Goal: Transaction & Acquisition: Purchase product/service

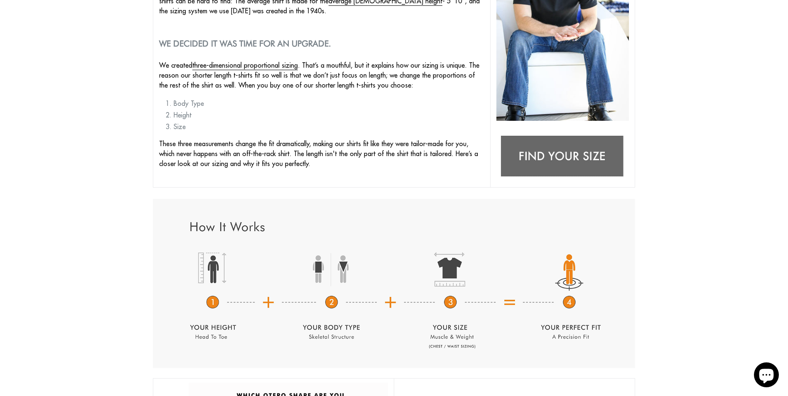
scroll to position [291, 0]
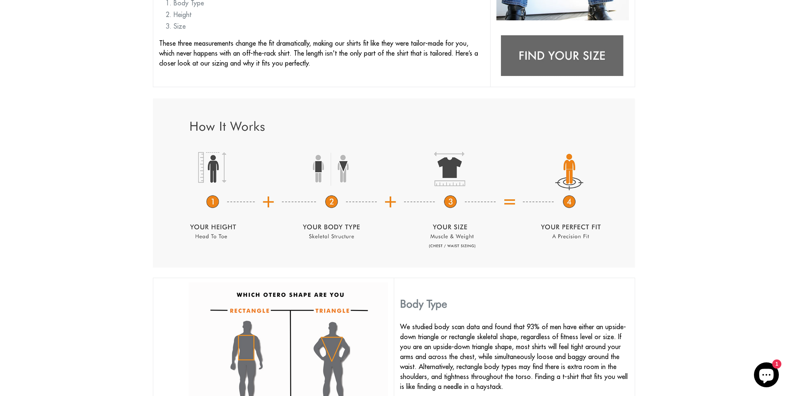
click at [592, 60] on img at bounding box center [562, 56] width 132 height 52
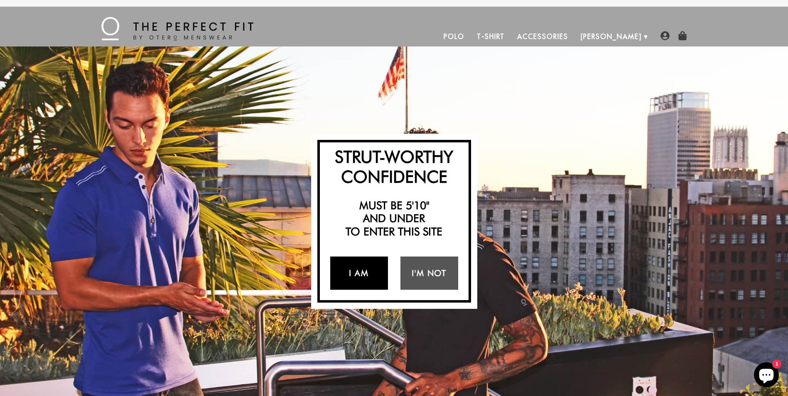
click at [368, 274] on link "I Am" at bounding box center [359, 273] width 58 height 33
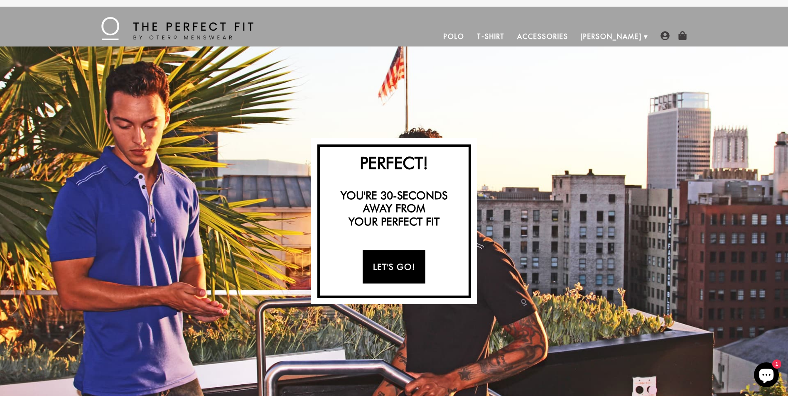
click at [383, 267] on link "Let's Go!" at bounding box center [394, 266] width 63 height 33
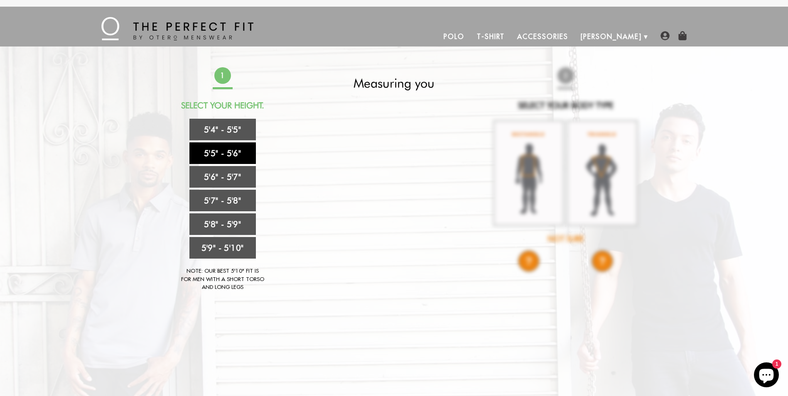
click at [229, 155] on link "5'5" - 5'6"" at bounding box center [222, 153] width 66 height 22
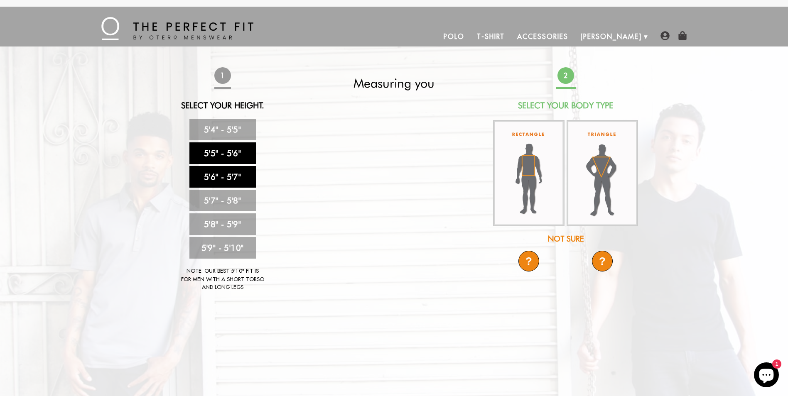
click at [217, 176] on link "5'6" - 5'7"" at bounding box center [222, 177] width 66 height 22
click at [407, 184] on video at bounding box center [393, 173] width 297 height 149
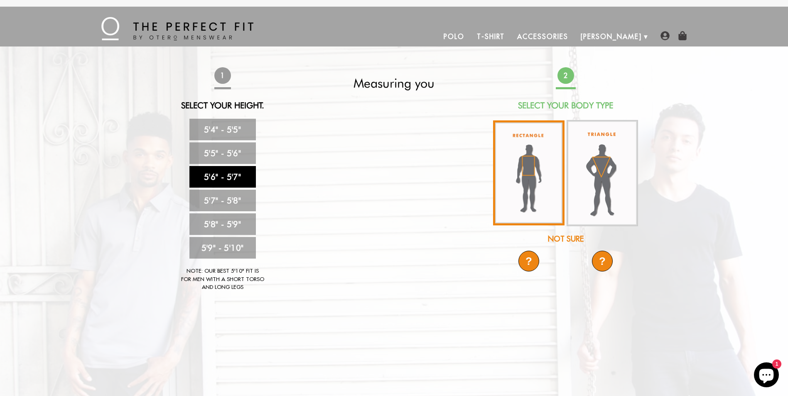
click at [530, 165] on img at bounding box center [528, 172] width 71 height 105
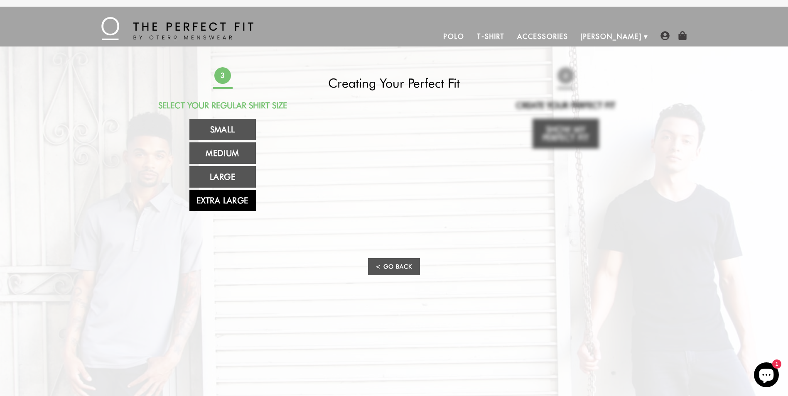
click at [219, 203] on link "Extra Large" at bounding box center [222, 201] width 66 height 22
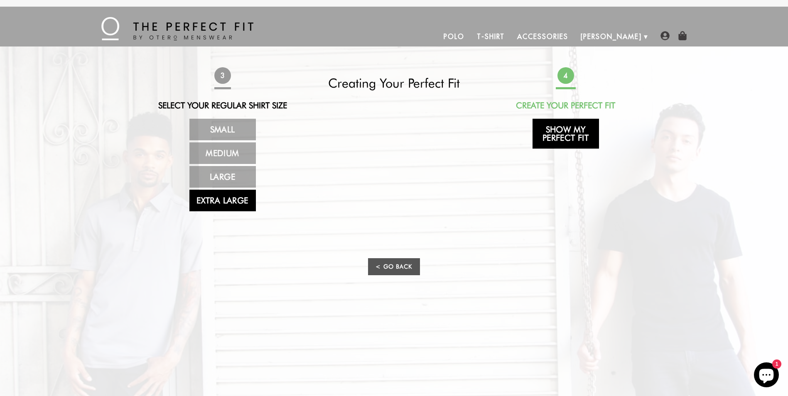
click at [559, 136] on link "Show My Perfect Fit" at bounding box center [565, 134] width 66 height 30
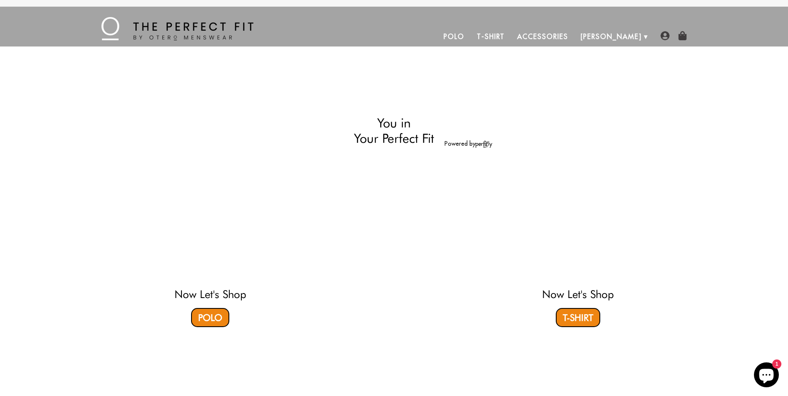
select select "56-57"
select select "XL"
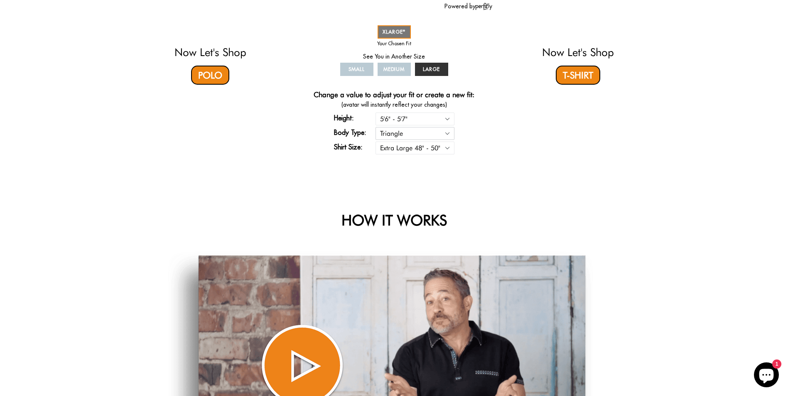
scroll to position [166, 0]
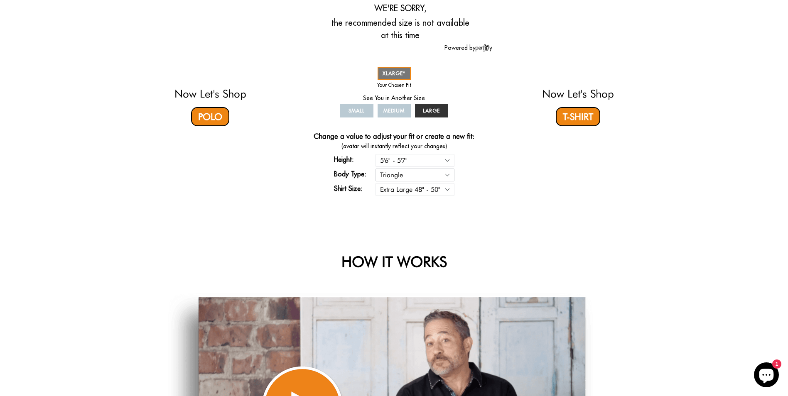
select select "rectangle"
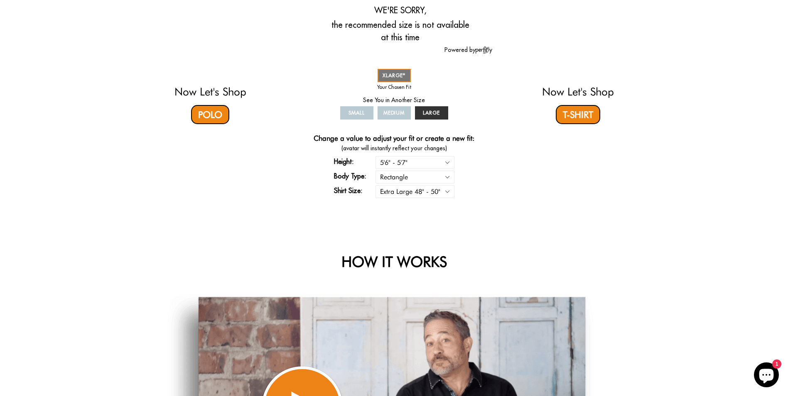
select select "56-57"
select select "XL"
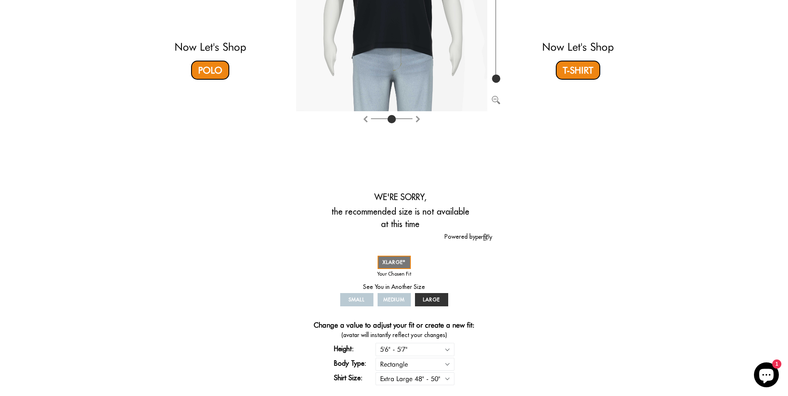
scroll to position [42, 0]
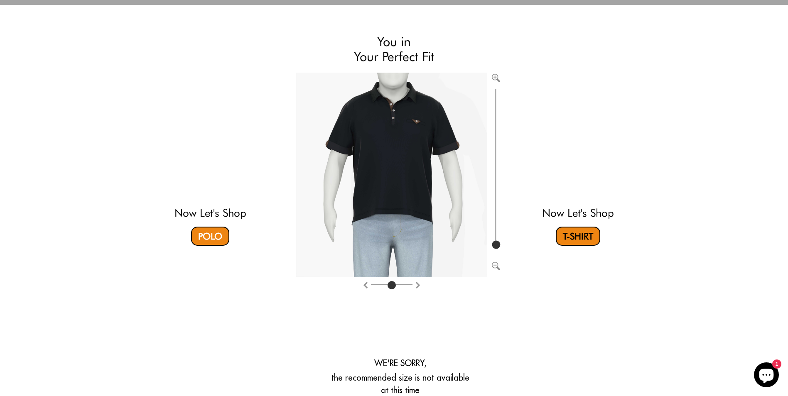
click at [564, 230] on link "T-Shirt" at bounding box center [578, 236] width 44 height 19
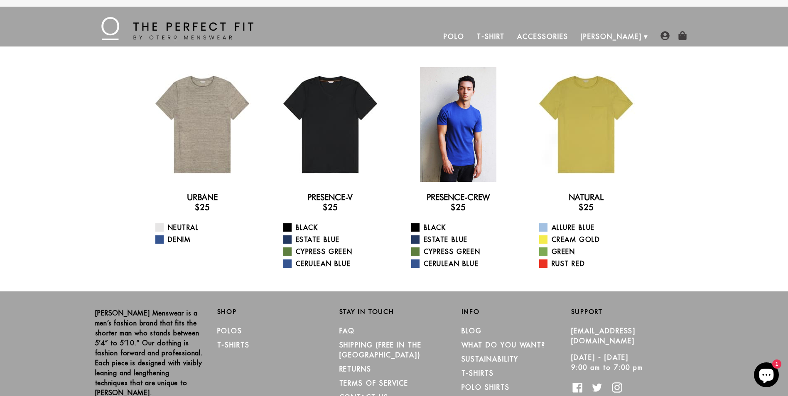
click at [479, 152] on div at bounding box center [458, 124] width 115 height 115
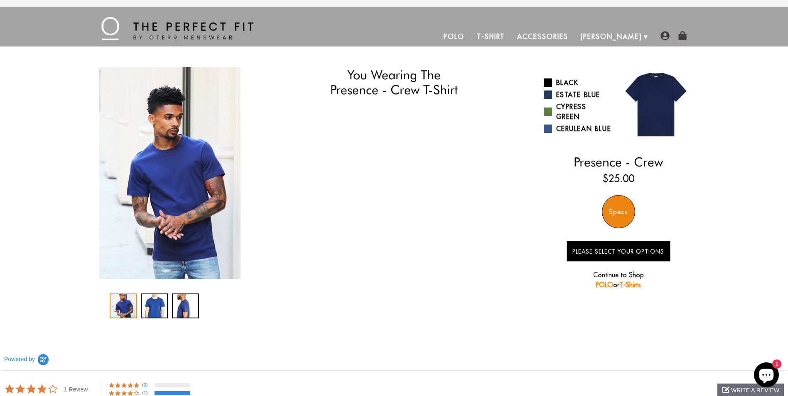
select select "56-57"
select select "XL"
